Goal: Information Seeking & Learning: Compare options

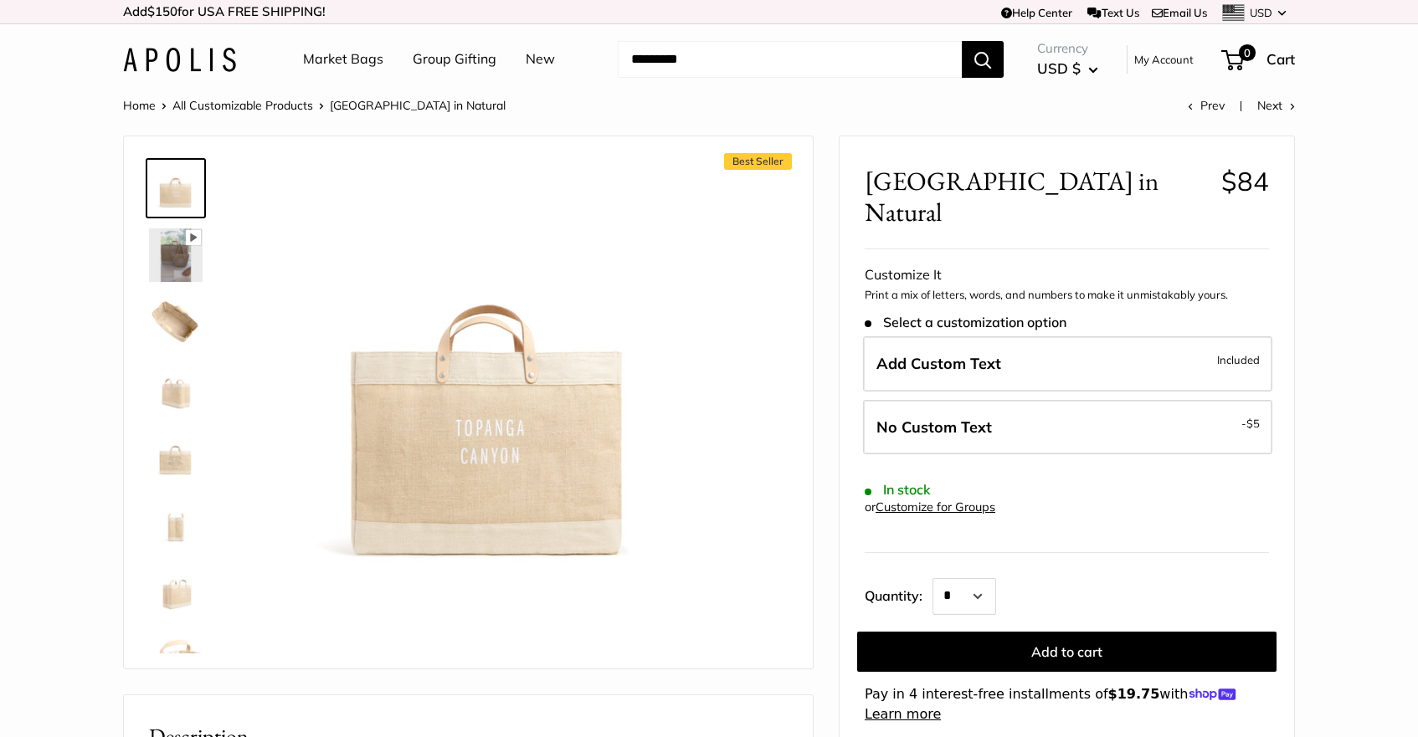
click at [180, 266] on img at bounding box center [176, 255] width 54 height 54
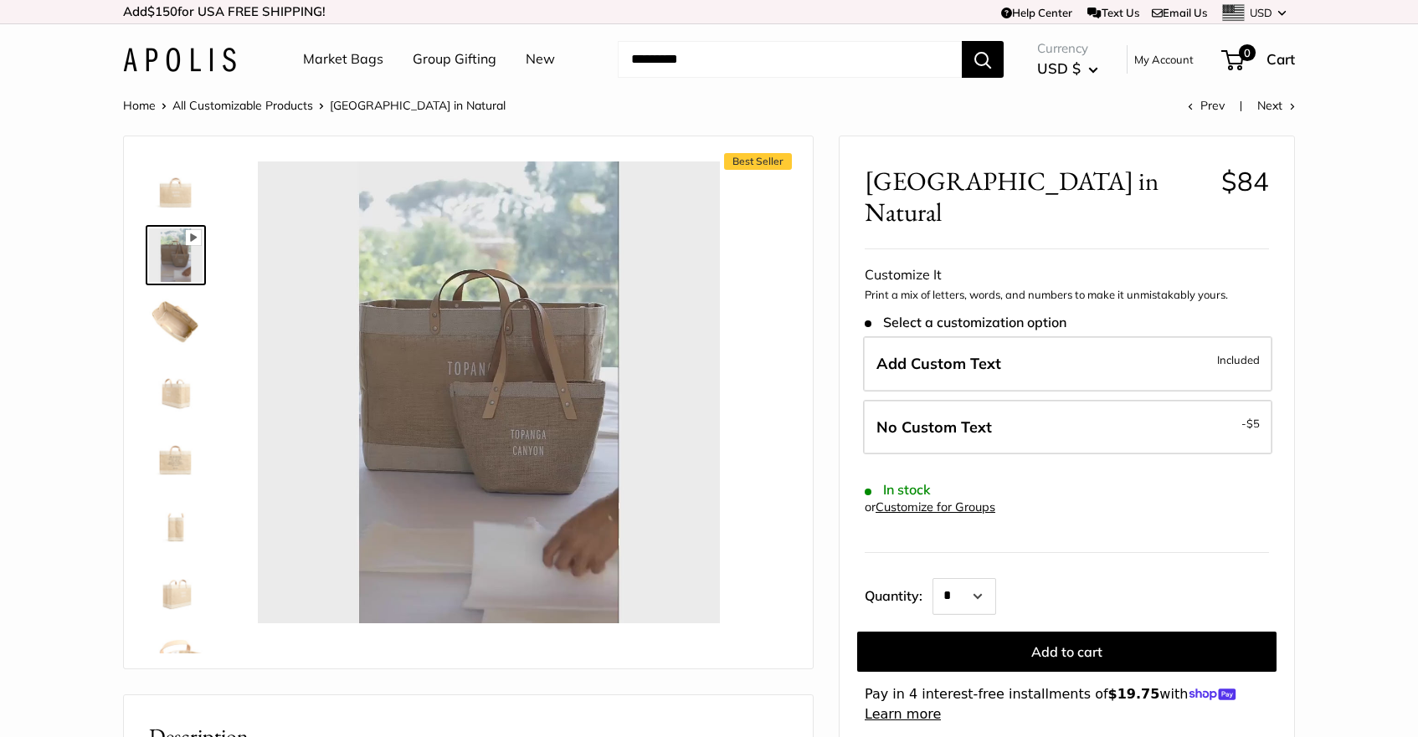
type input "*"
click at [176, 457] on img at bounding box center [176, 456] width 54 height 54
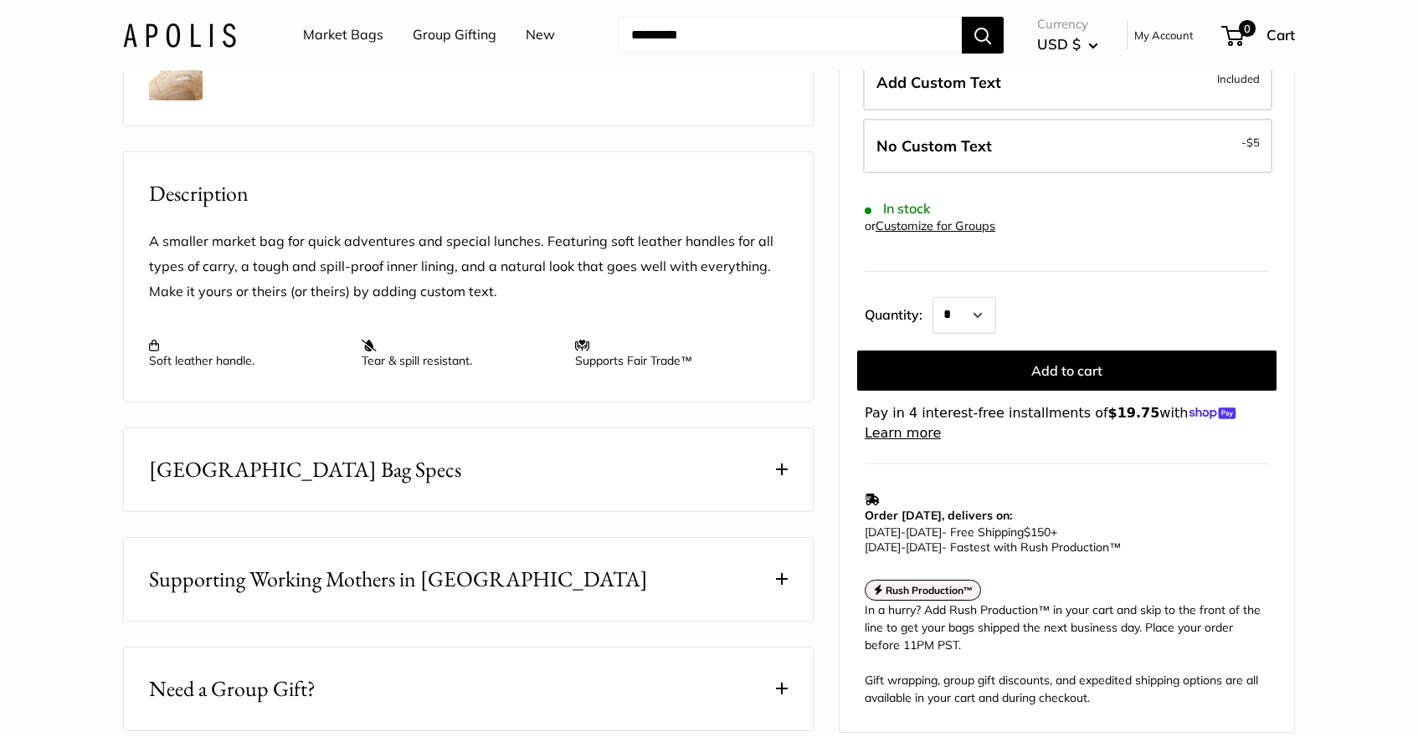
scroll to position [660, 0]
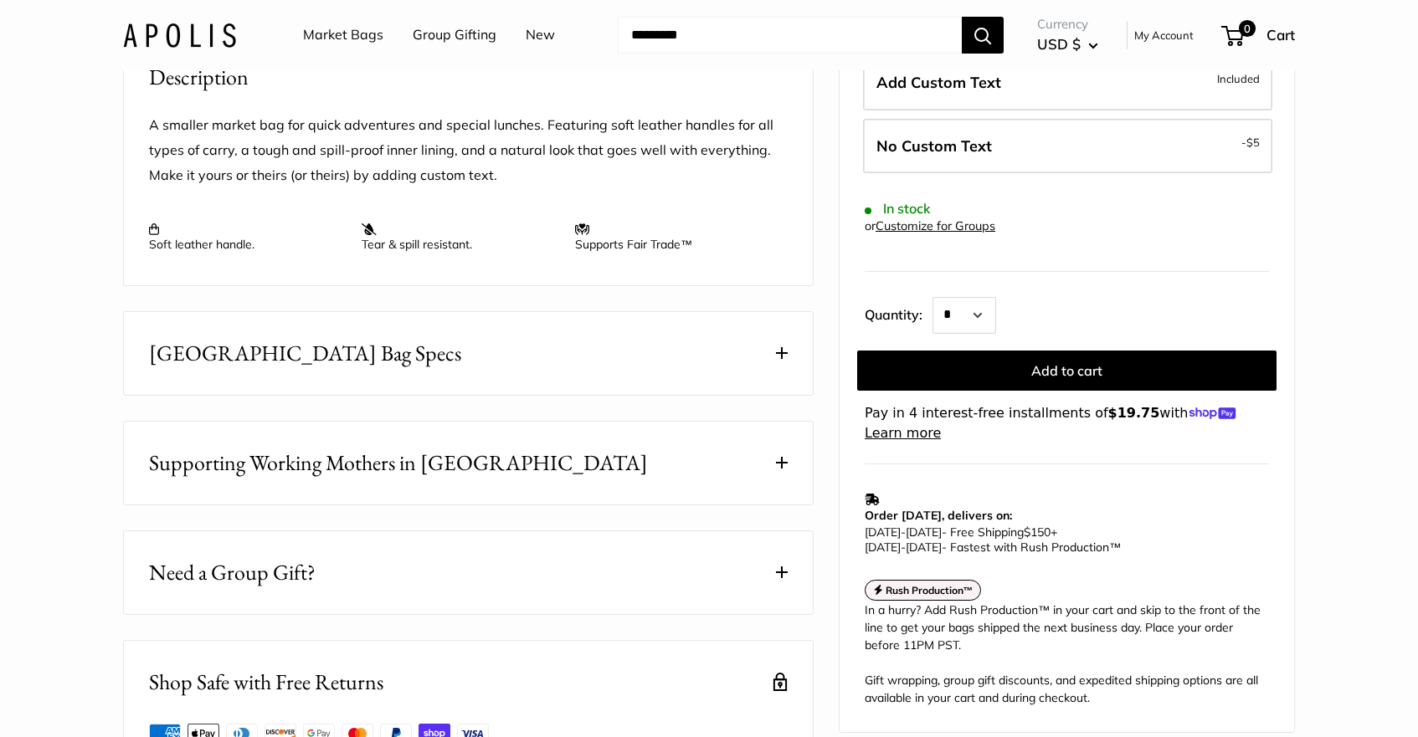
click at [788, 373] on button "East West Market Bag Specs" at bounding box center [468, 353] width 689 height 83
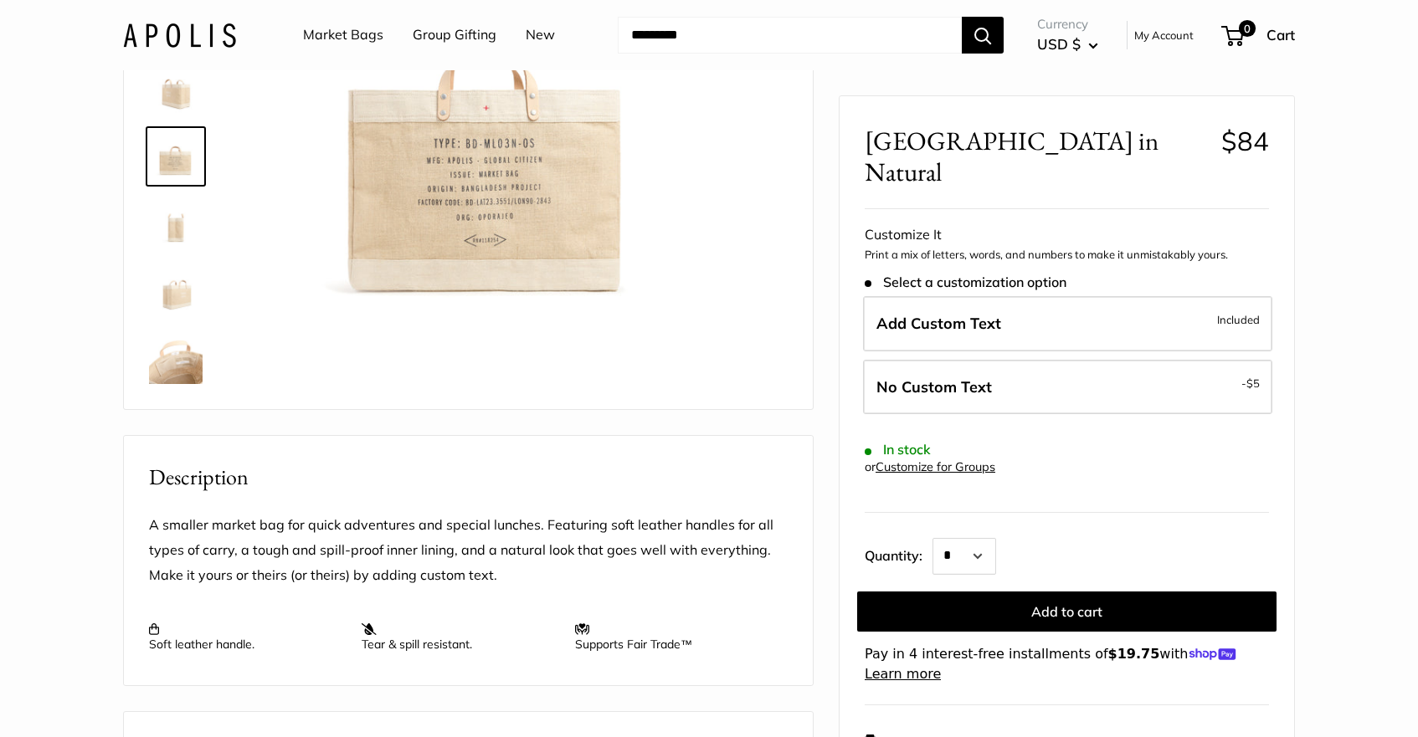
scroll to position [0, 0]
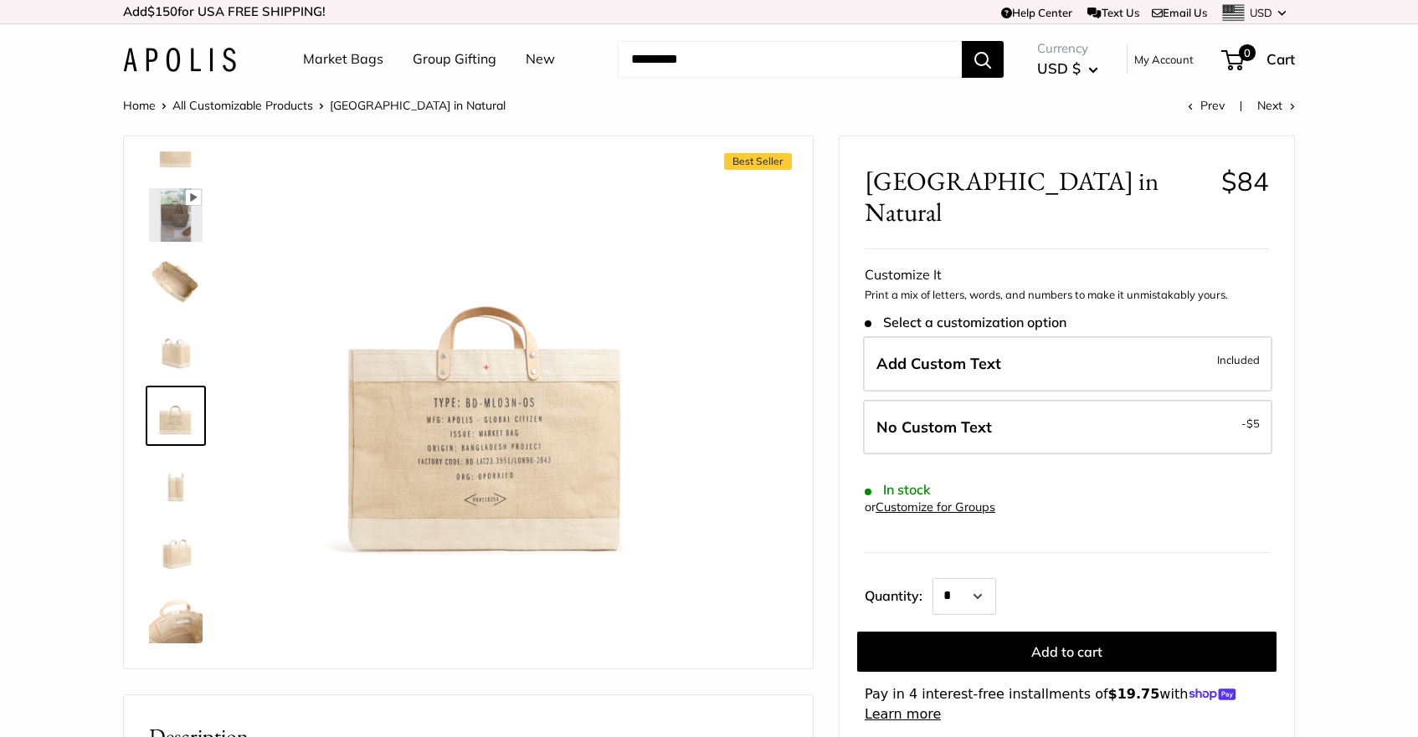
click at [167, 562] on img at bounding box center [176, 550] width 54 height 54
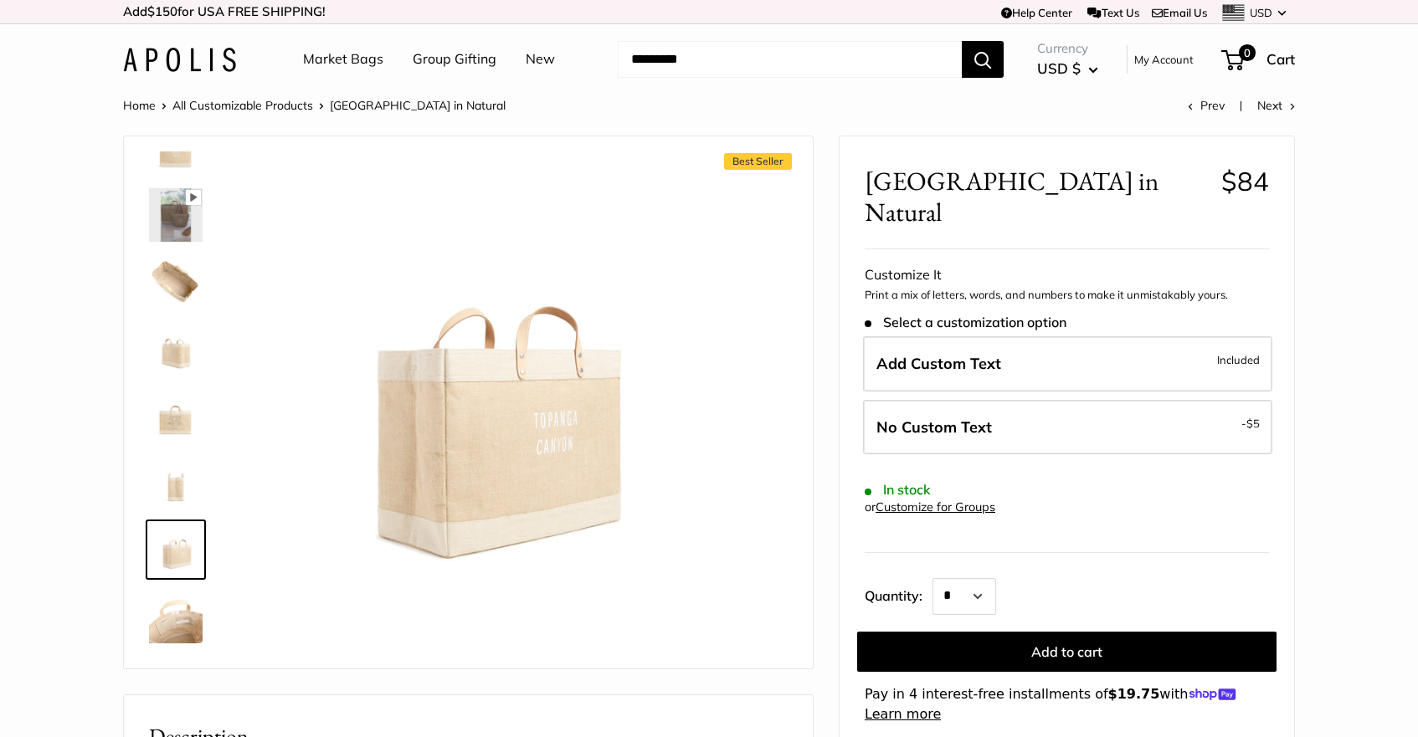
click at [167, 279] on img at bounding box center [176, 282] width 54 height 54
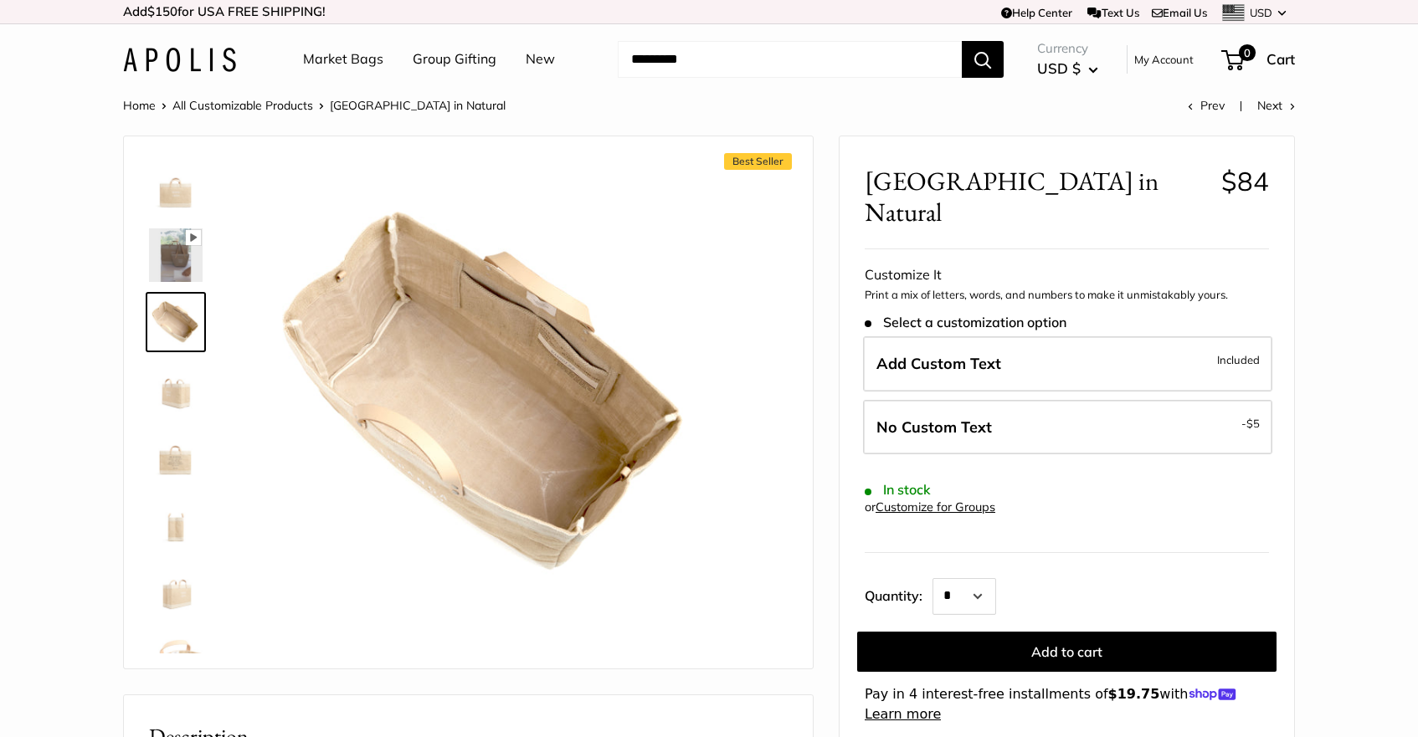
click at [783, 54] on input "Search..." at bounding box center [790, 59] width 344 height 37
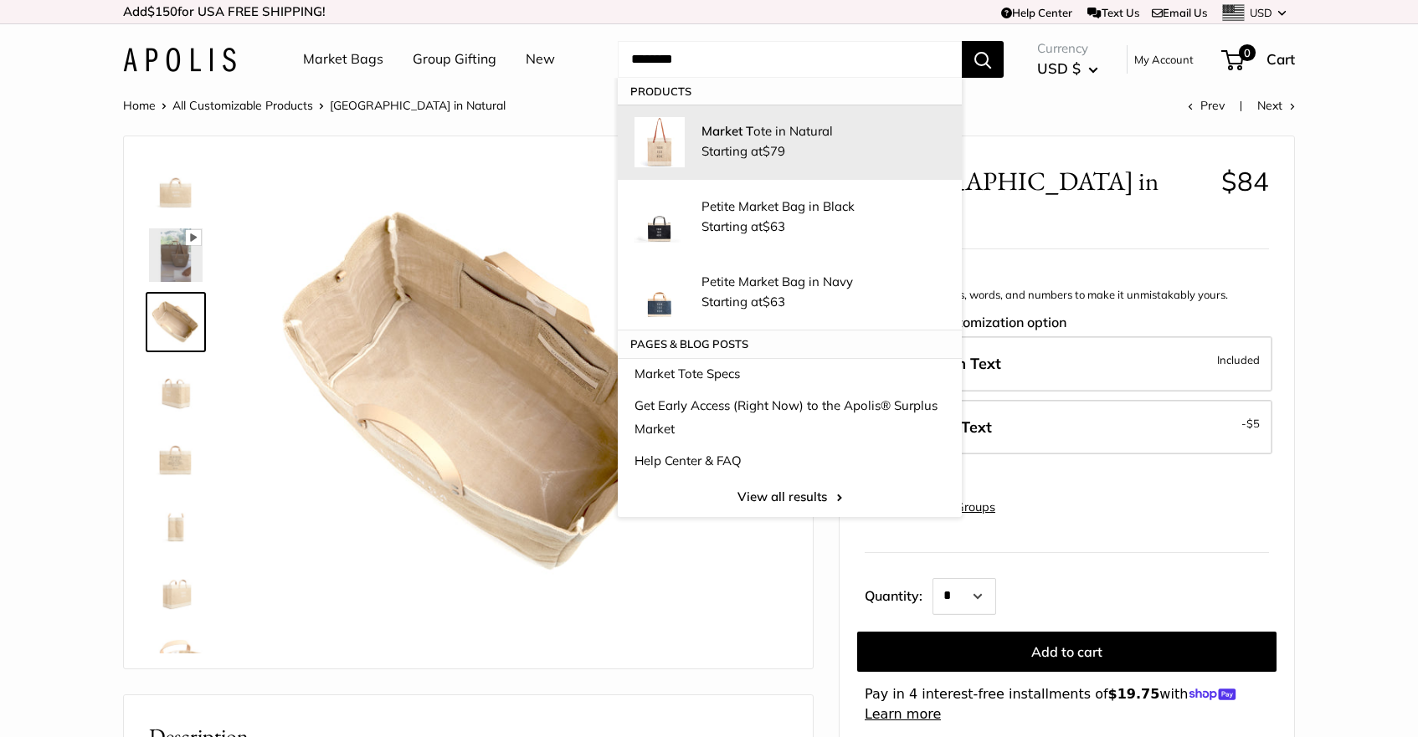
type input "********"
click at [748, 131] on strong "Market T" at bounding box center [727, 131] width 52 height 16
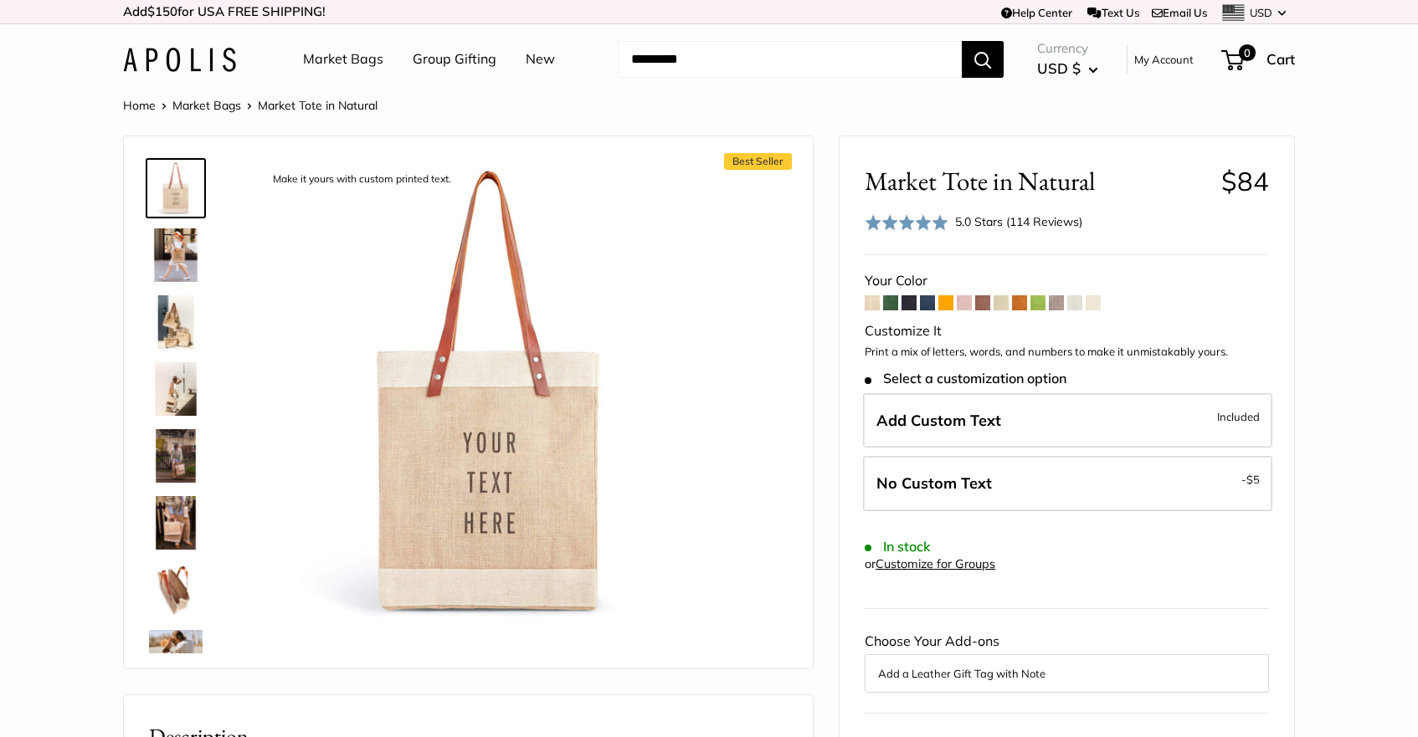
click at [166, 593] on img at bounding box center [176, 590] width 54 height 54
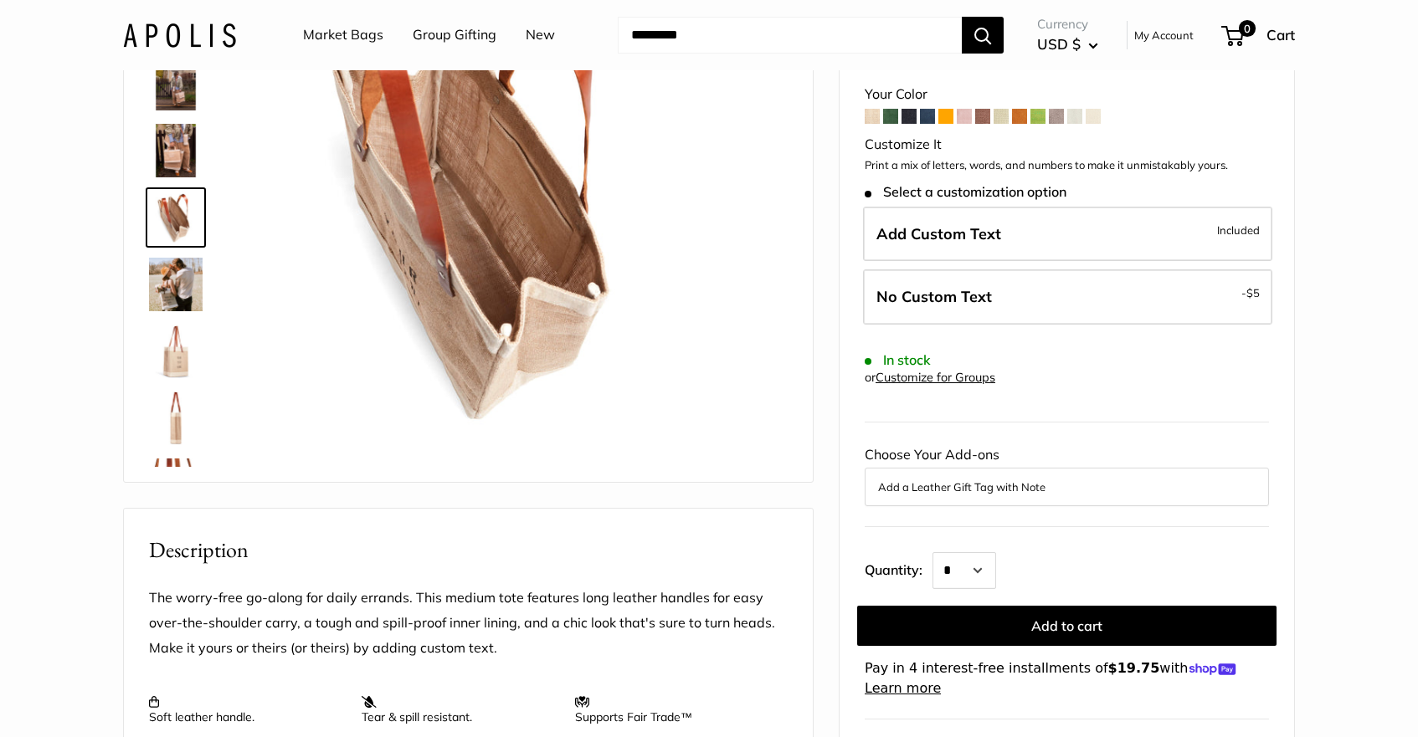
scroll to position [679, 0]
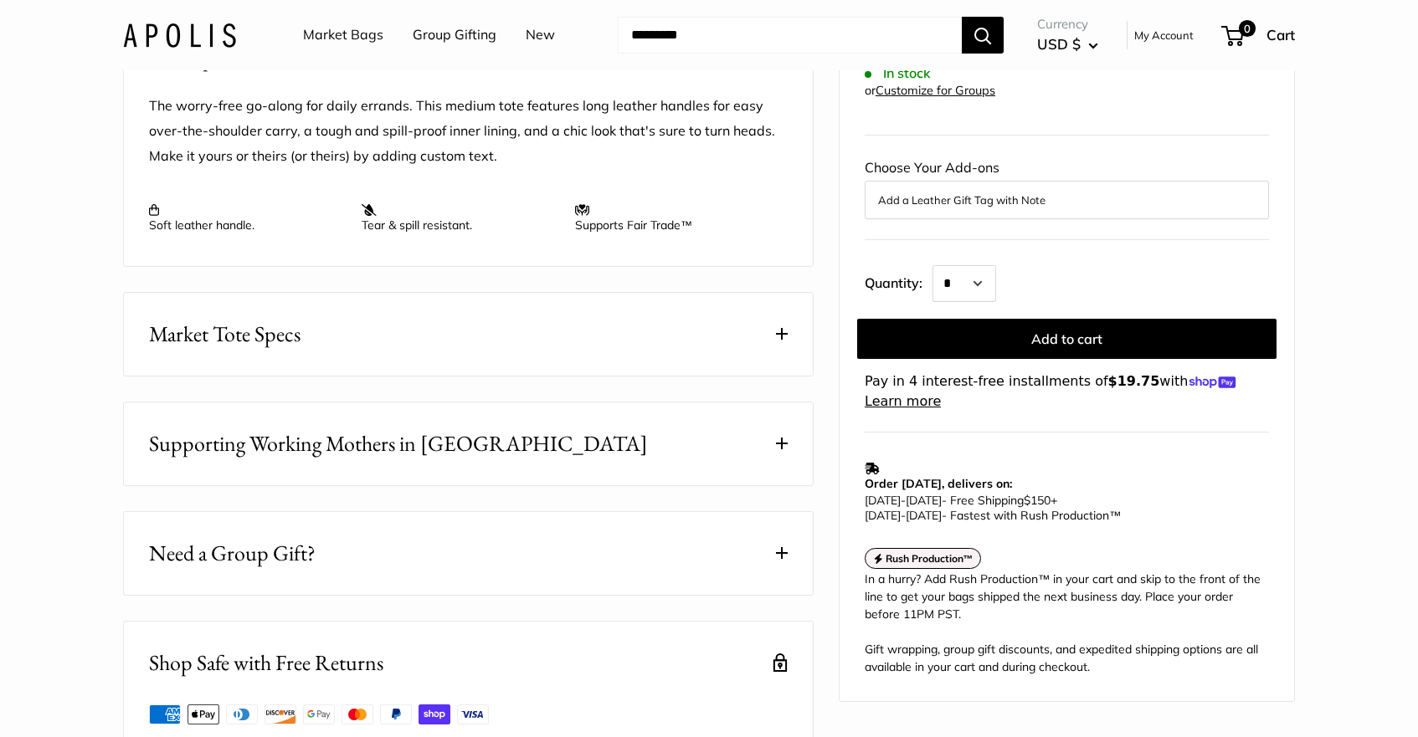
click at [291, 351] on span "Market Tote Specs" at bounding box center [224, 334] width 151 height 33
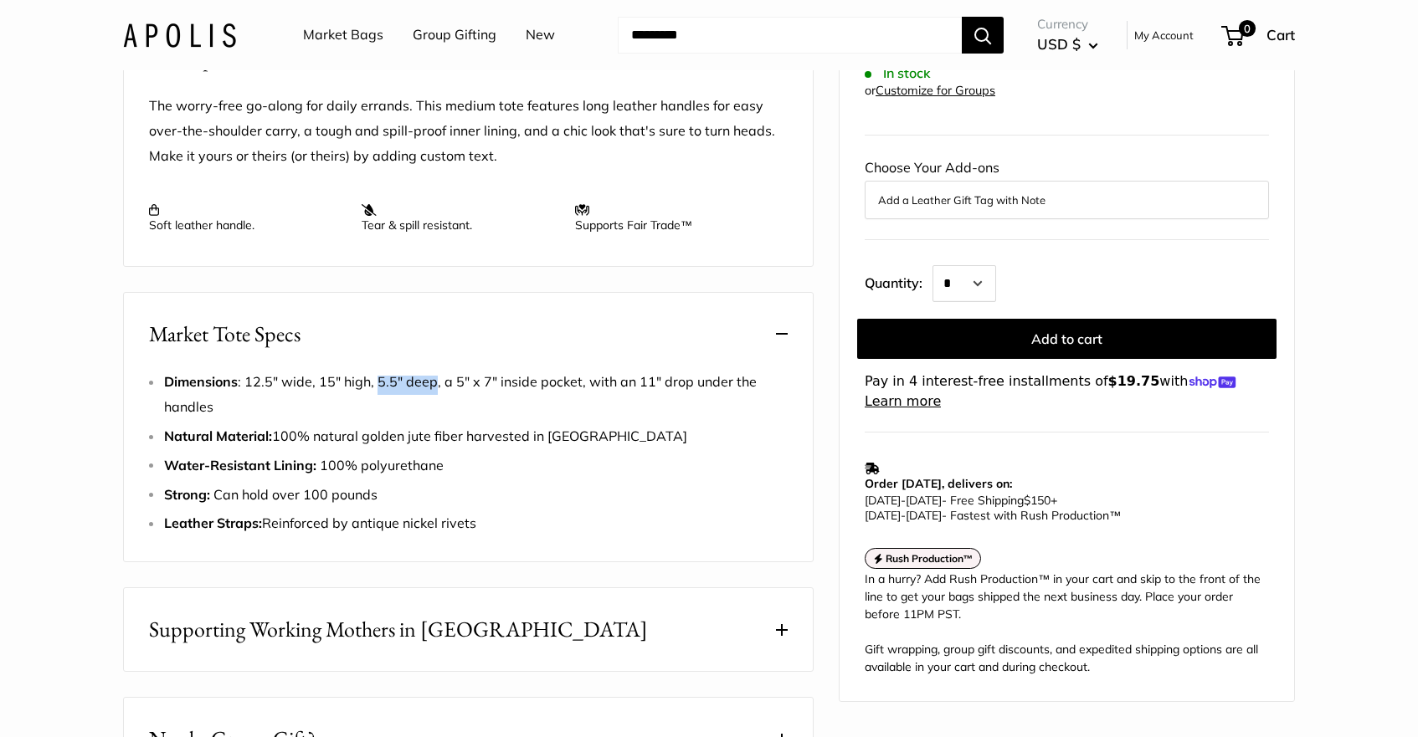
drag, startPoint x: 376, startPoint y: 404, endPoint x: 434, endPoint y: 404, distance: 58.6
click at [434, 404] on span "Dimensions : 12.5" wide, 15" high, 5.5" deep, a 5" x 7" inside pocket, with an …" at bounding box center [460, 394] width 593 height 42
copy span "5.5" deep"
